Goal: Task Accomplishment & Management: Use online tool/utility

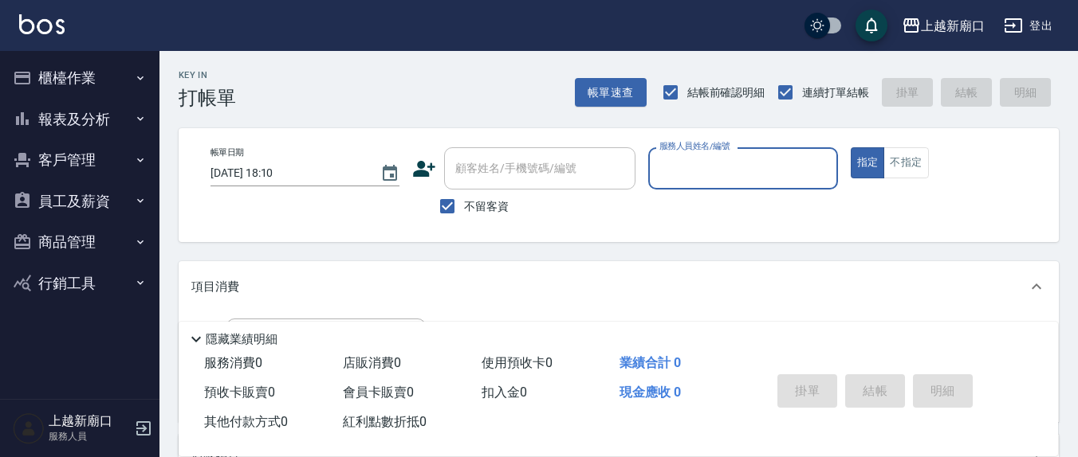
click at [454, 209] on input "不留客資" at bounding box center [446, 206] width 33 height 33
checkbox input "false"
click at [476, 183] on div "顧客姓名/手機號碼/編號" at bounding box center [539, 168] width 191 height 42
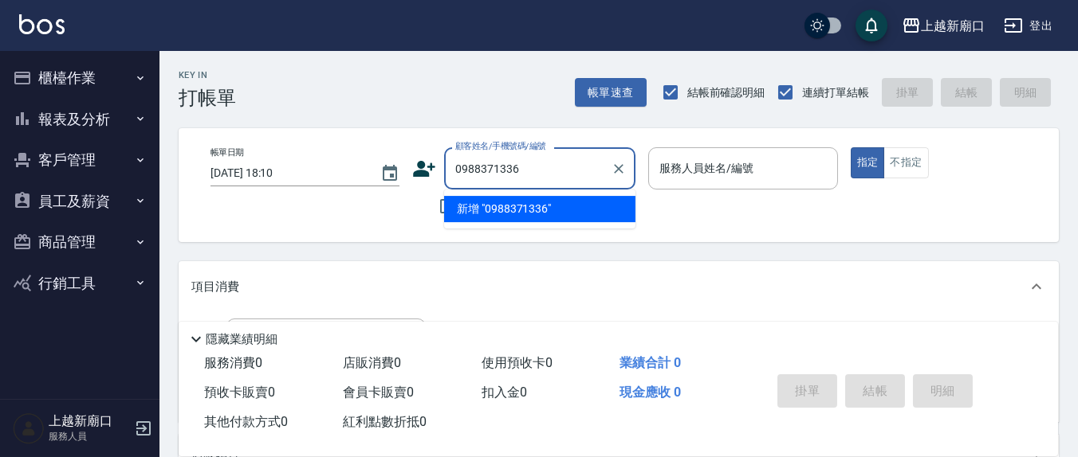
click at [524, 163] on input "0988371336" at bounding box center [527, 169] width 153 height 28
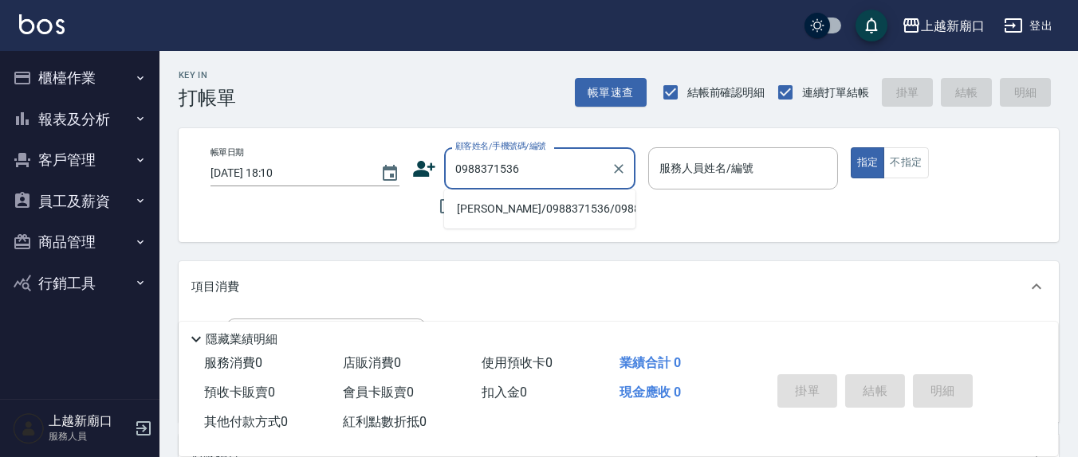
click at [529, 211] on li "[PERSON_NAME]/0988371536/0988371536" at bounding box center [539, 209] width 191 height 26
type input "[PERSON_NAME]/0988371536/0988371536"
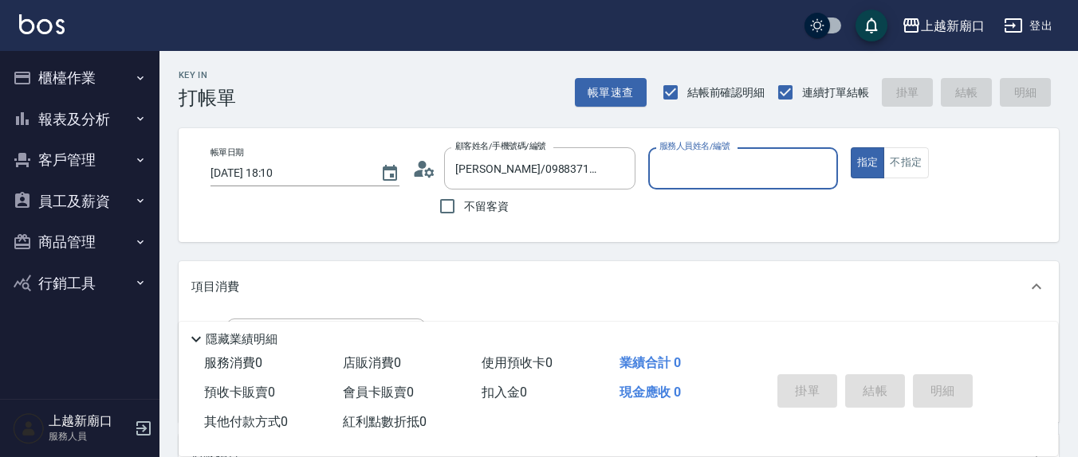
click at [413, 167] on icon at bounding box center [424, 169] width 24 height 24
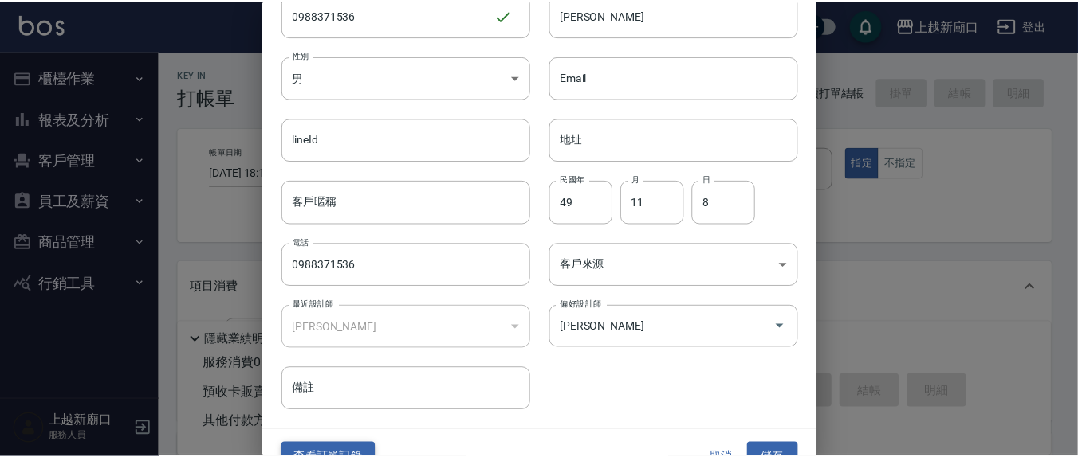
scroll to position [94, 0]
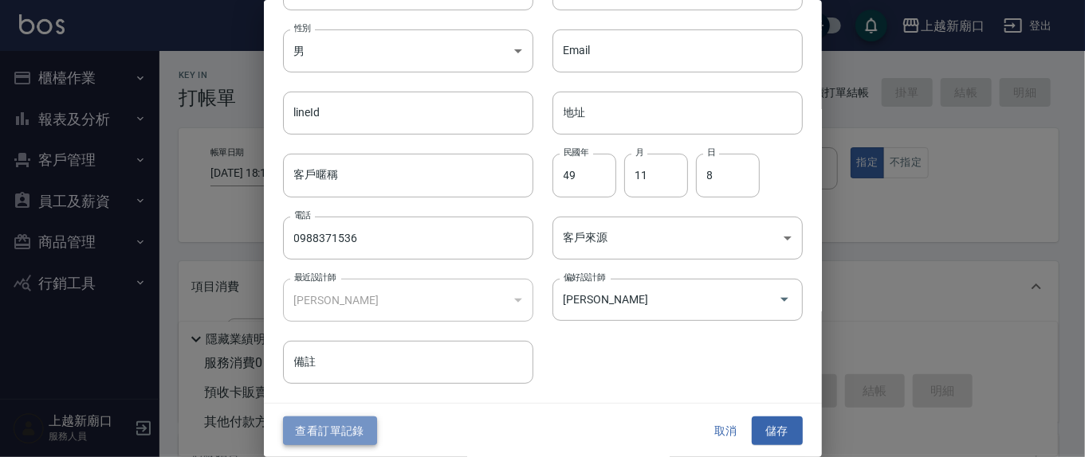
click at [353, 433] on button "查看訂單記錄" at bounding box center [330, 431] width 94 height 29
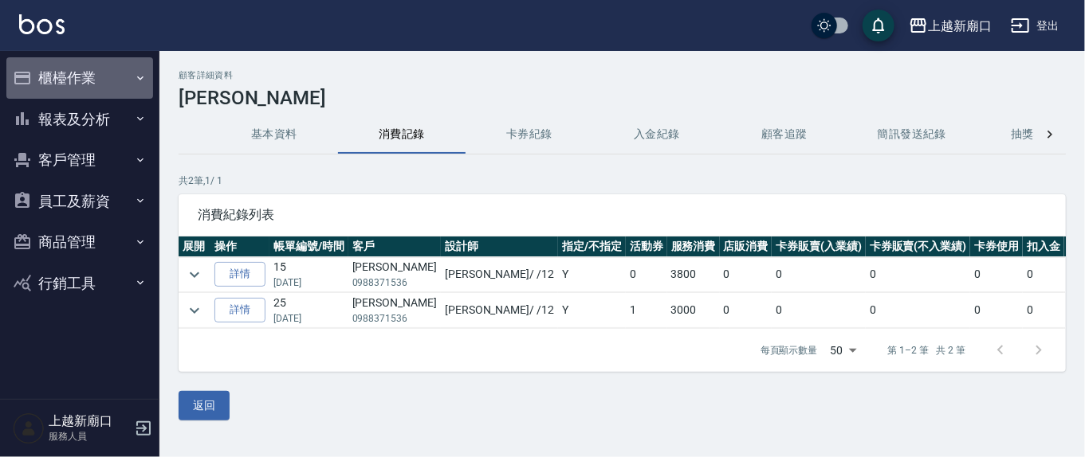
click at [65, 86] on button "櫃檯作業" at bounding box center [79, 77] width 147 height 41
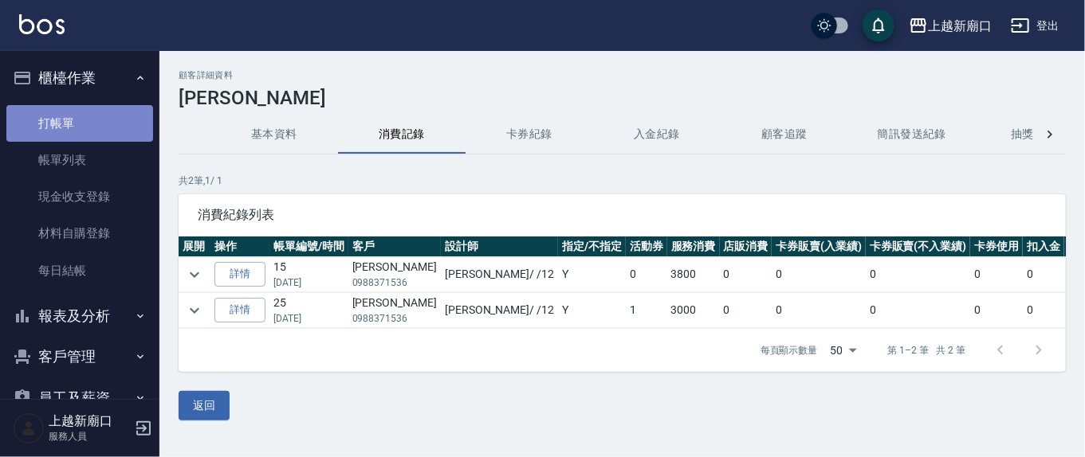
click at [80, 123] on link "打帳單" at bounding box center [79, 123] width 147 height 37
